Goal: Find specific page/section: Find specific page/section

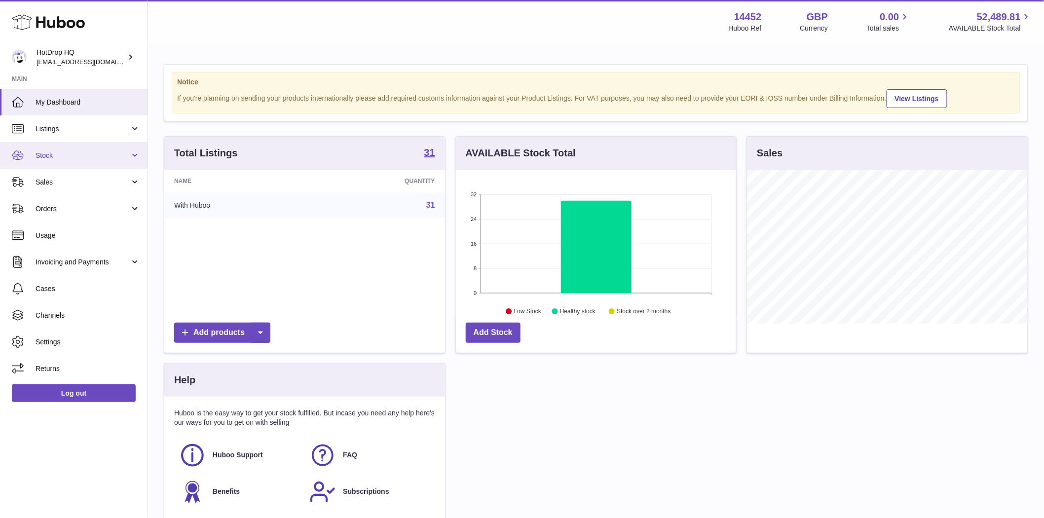
scroll to position [154, 280]
click at [45, 130] on span "Listings" at bounding box center [83, 128] width 94 height 9
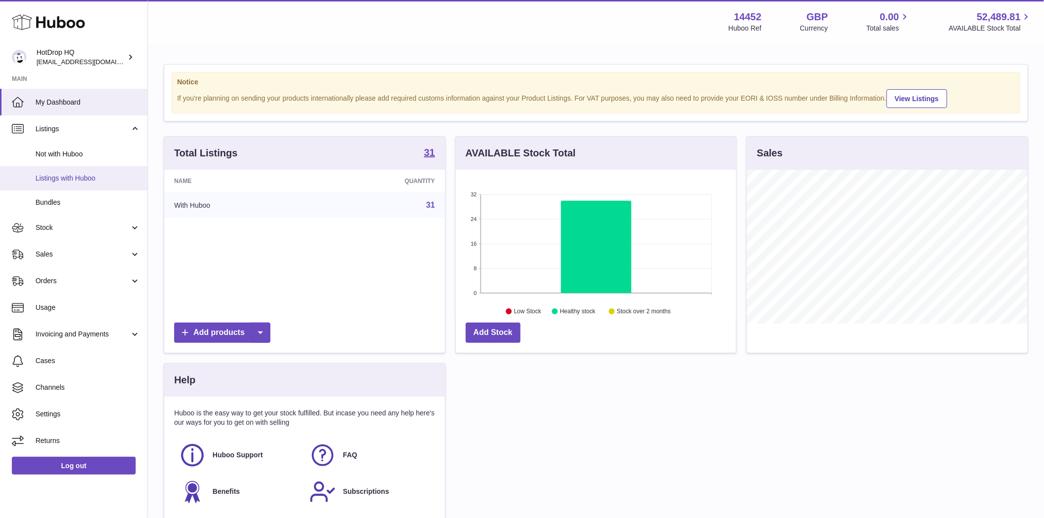
click at [75, 181] on span "Listings with Huboo" at bounding box center [88, 178] width 105 height 9
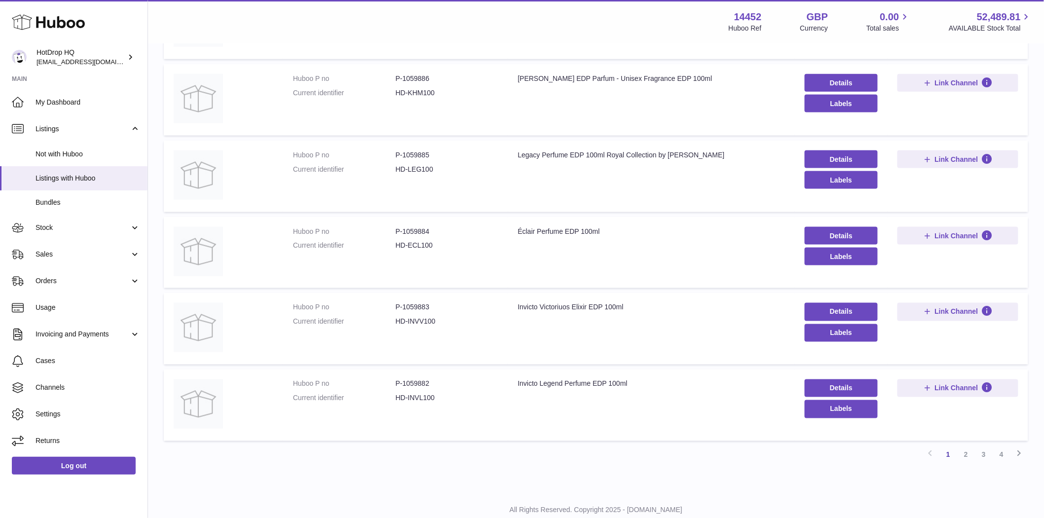
scroll to position [522, 0]
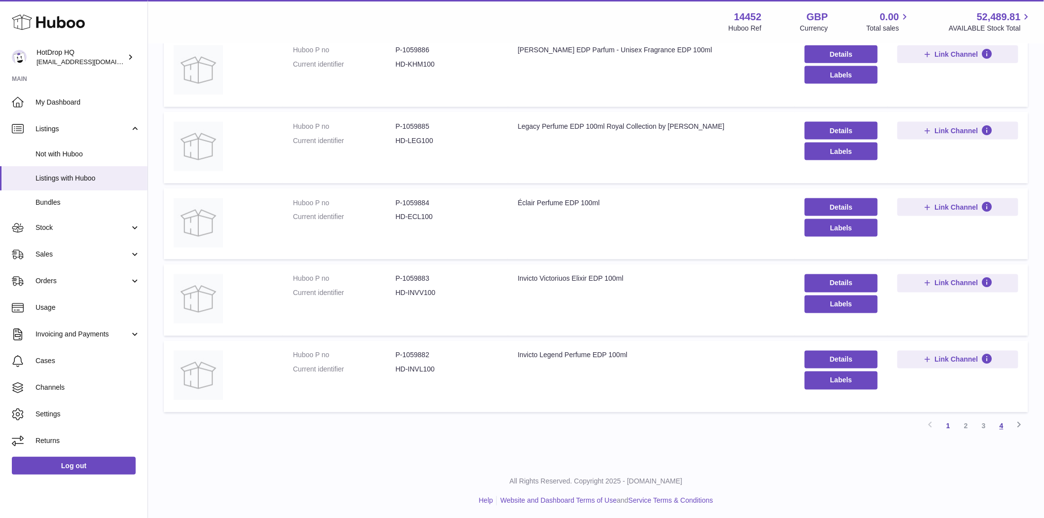
click at [1005, 427] on link "4" at bounding box center [1001, 426] width 18 height 18
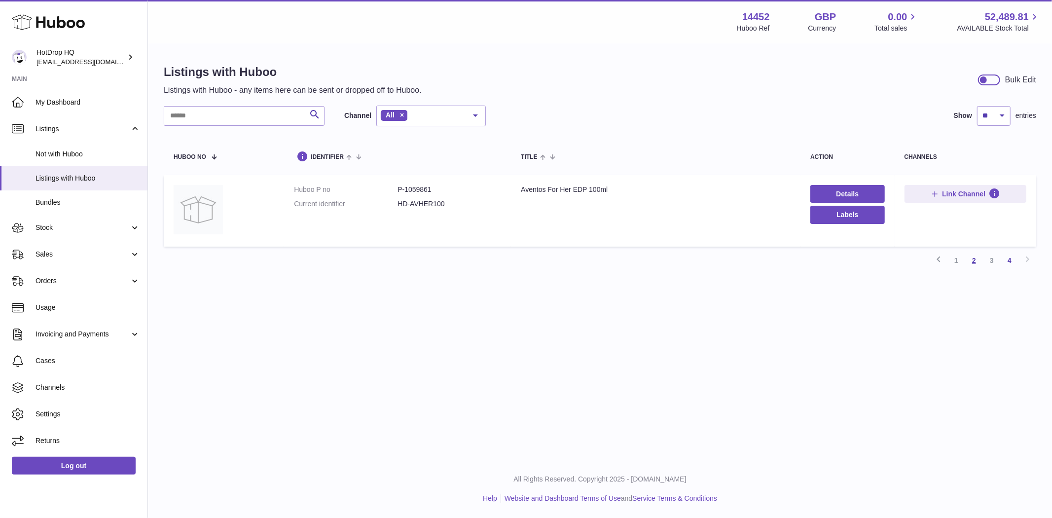
click at [975, 267] on link "2" at bounding box center [974, 261] width 18 height 18
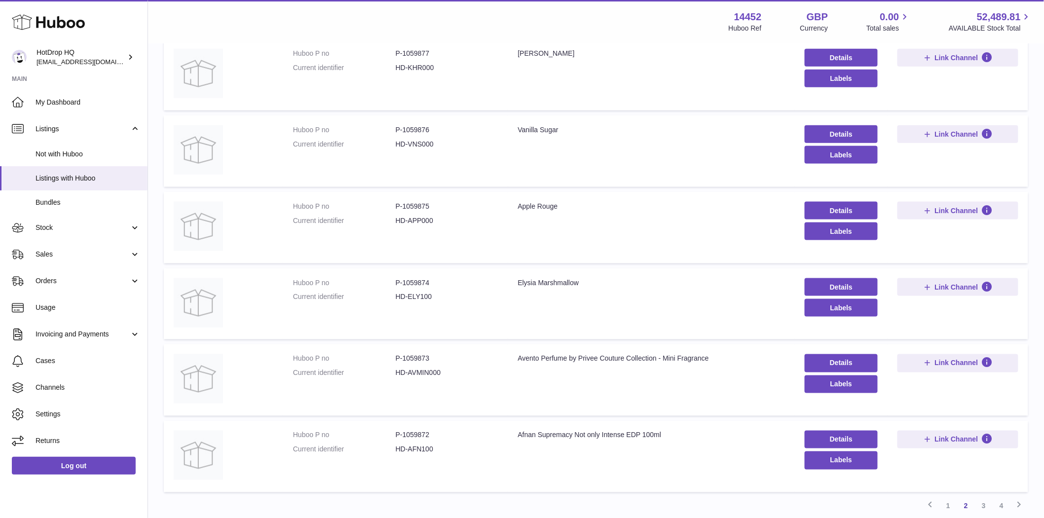
scroll to position [522, 0]
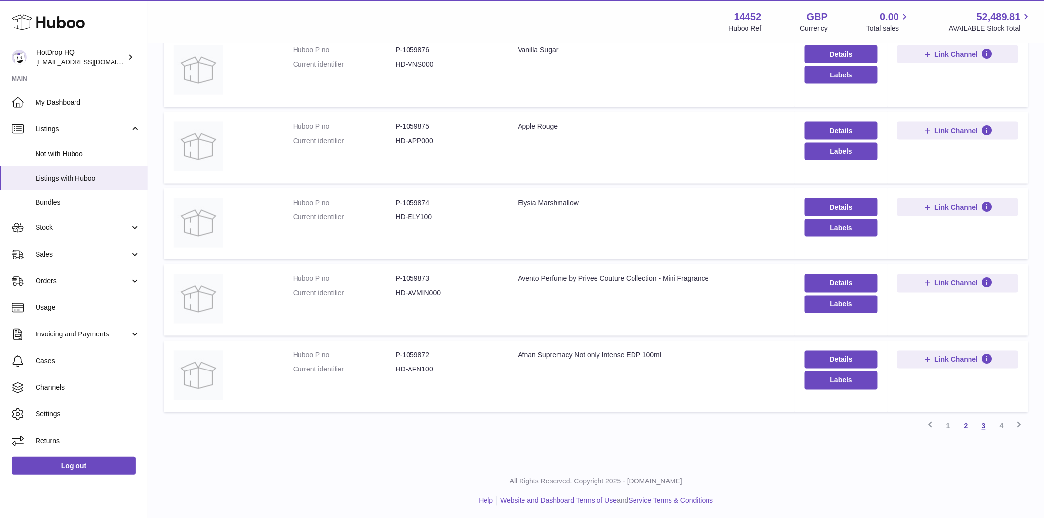
click at [986, 425] on link "3" at bounding box center [984, 426] width 18 height 18
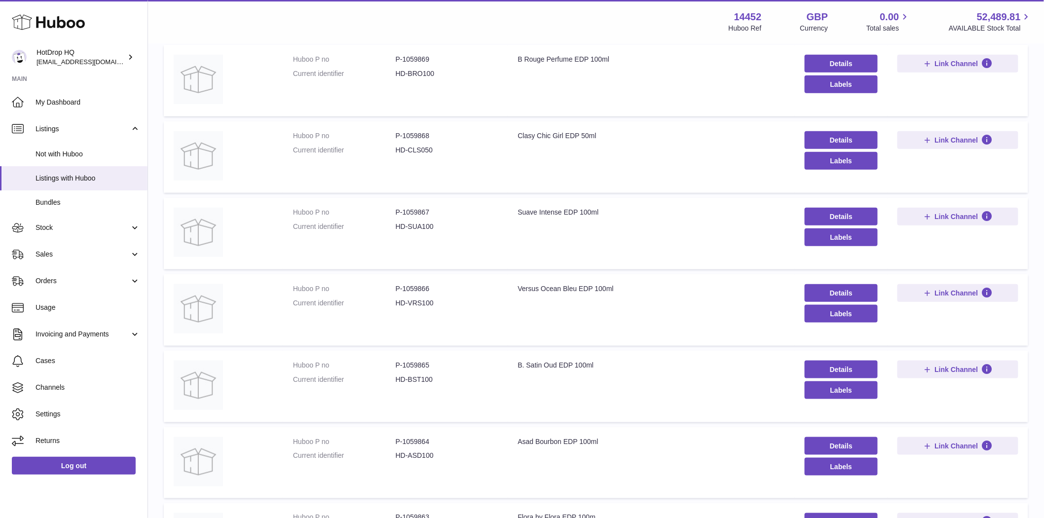
scroll to position [522, 0]
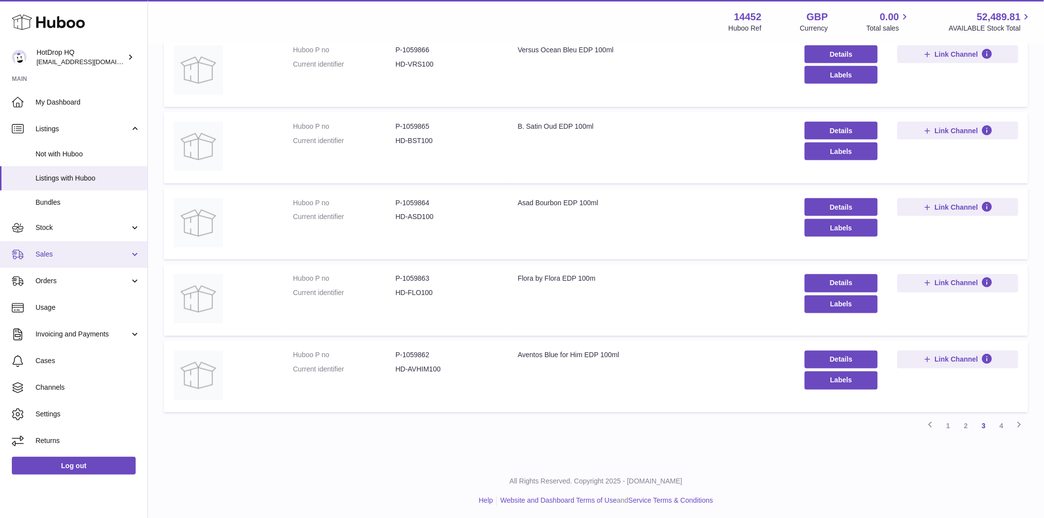
click at [62, 254] on span "Sales" at bounding box center [83, 254] width 94 height 9
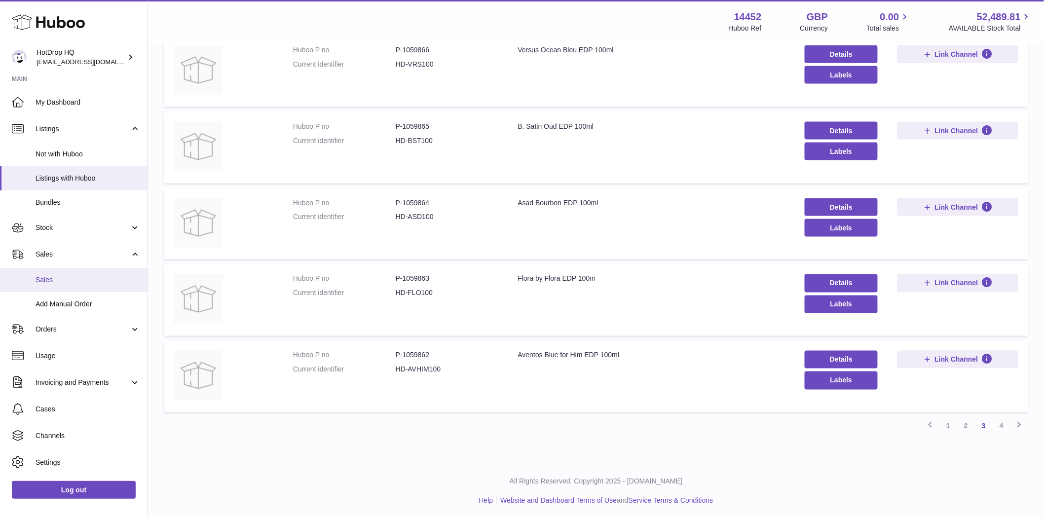
click at [61, 286] on link "Sales" at bounding box center [73, 280] width 147 height 24
